Goal: Navigation & Orientation: Find specific page/section

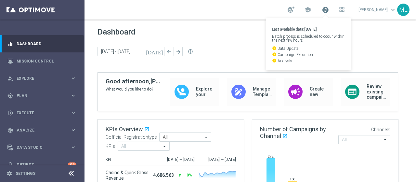
click at [322, 11] on span at bounding box center [325, 9] width 7 height 7
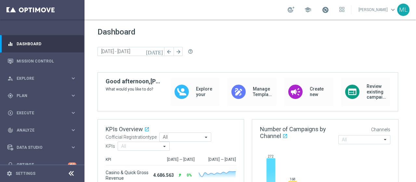
click at [322, 11] on span at bounding box center [325, 9] width 7 height 7
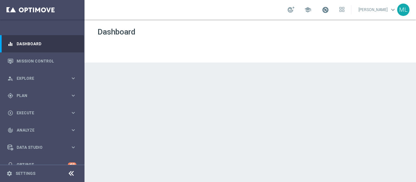
click at [322, 11] on span at bounding box center [325, 9] width 7 height 7
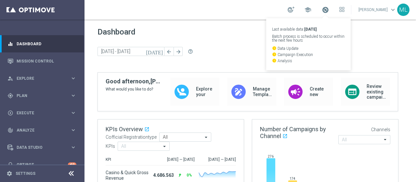
click at [322, 11] on span at bounding box center [325, 9] width 7 height 7
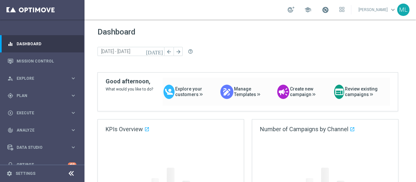
click at [322, 10] on span at bounding box center [325, 9] width 7 height 7
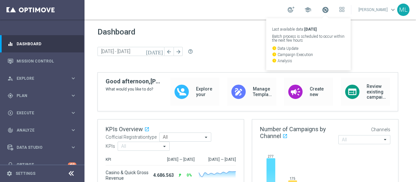
click at [322, 10] on span at bounding box center [325, 9] width 7 height 7
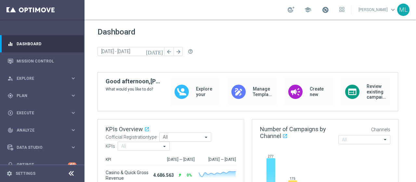
click at [322, 10] on span at bounding box center [325, 9] width 7 height 7
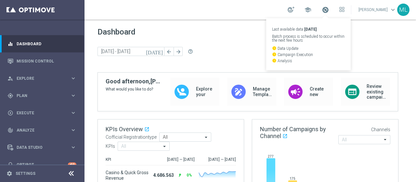
click at [322, 9] on span at bounding box center [325, 9] width 7 height 7
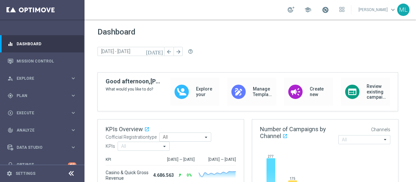
click at [322, 9] on span at bounding box center [325, 9] width 7 height 7
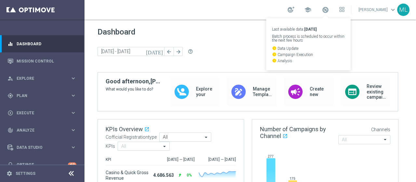
click at [352, 39] on div "Dashboard today 15 Sep 2025 - 19 Sep 2025 arrow_back arrow_forward help_outline" at bounding box center [251, 49] width 306 height 45
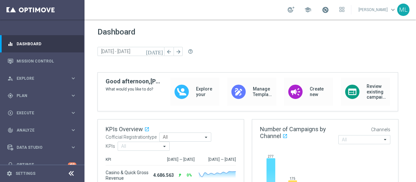
click at [322, 10] on span at bounding box center [325, 9] width 7 height 7
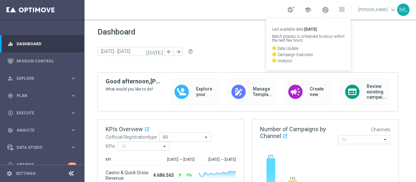
click at [364, 30] on span "Dashboard" at bounding box center [251, 31] width 306 height 9
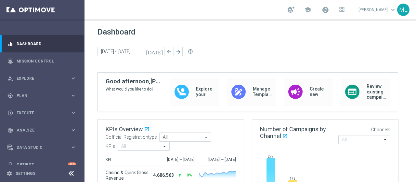
click at [317, 3] on div "school Massimiliano Ludovici keyboard_arrow_down ML" at bounding box center [251, 10] width 332 height 20
click at [322, 7] on span at bounding box center [325, 9] width 7 height 7
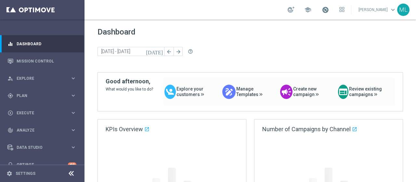
click at [322, 7] on span at bounding box center [325, 9] width 7 height 7
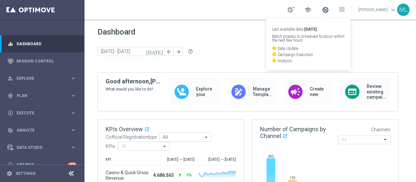
click at [322, 12] on span at bounding box center [325, 9] width 7 height 7
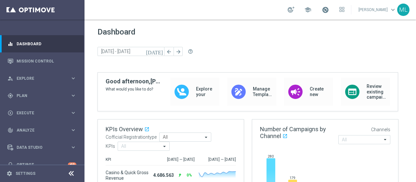
click at [322, 12] on span at bounding box center [325, 9] width 7 height 7
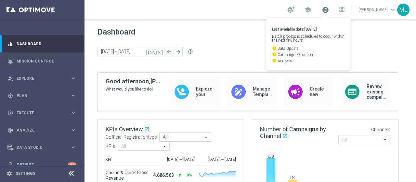
click at [322, 7] on span at bounding box center [325, 9] width 7 height 7
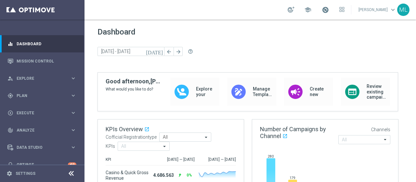
click at [322, 10] on span at bounding box center [325, 9] width 7 height 7
